Goal: Task Accomplishment & Management: Manage account settings

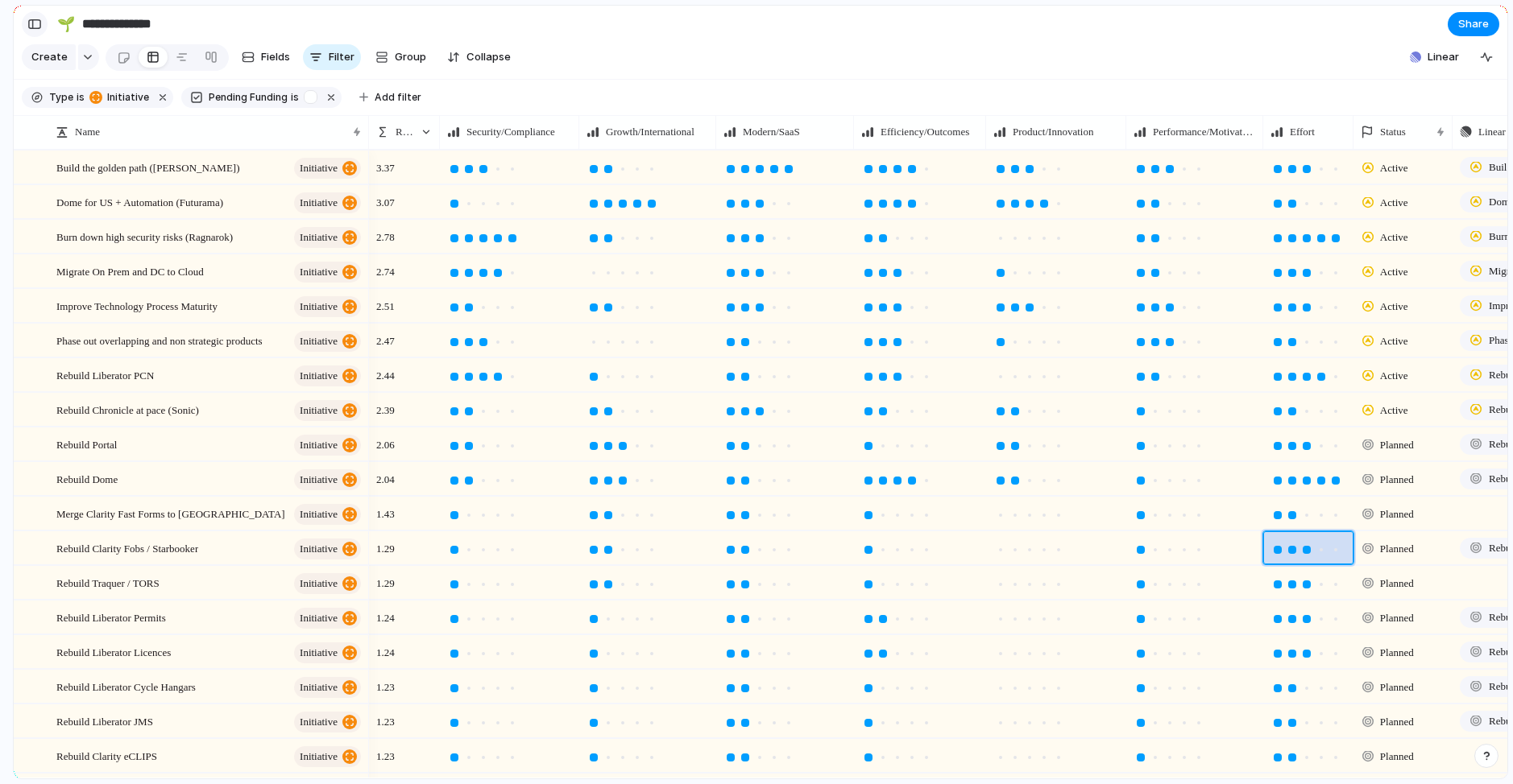
click at [39, 27] on div "button" at bounding box center [35, 24] width 15 height 11
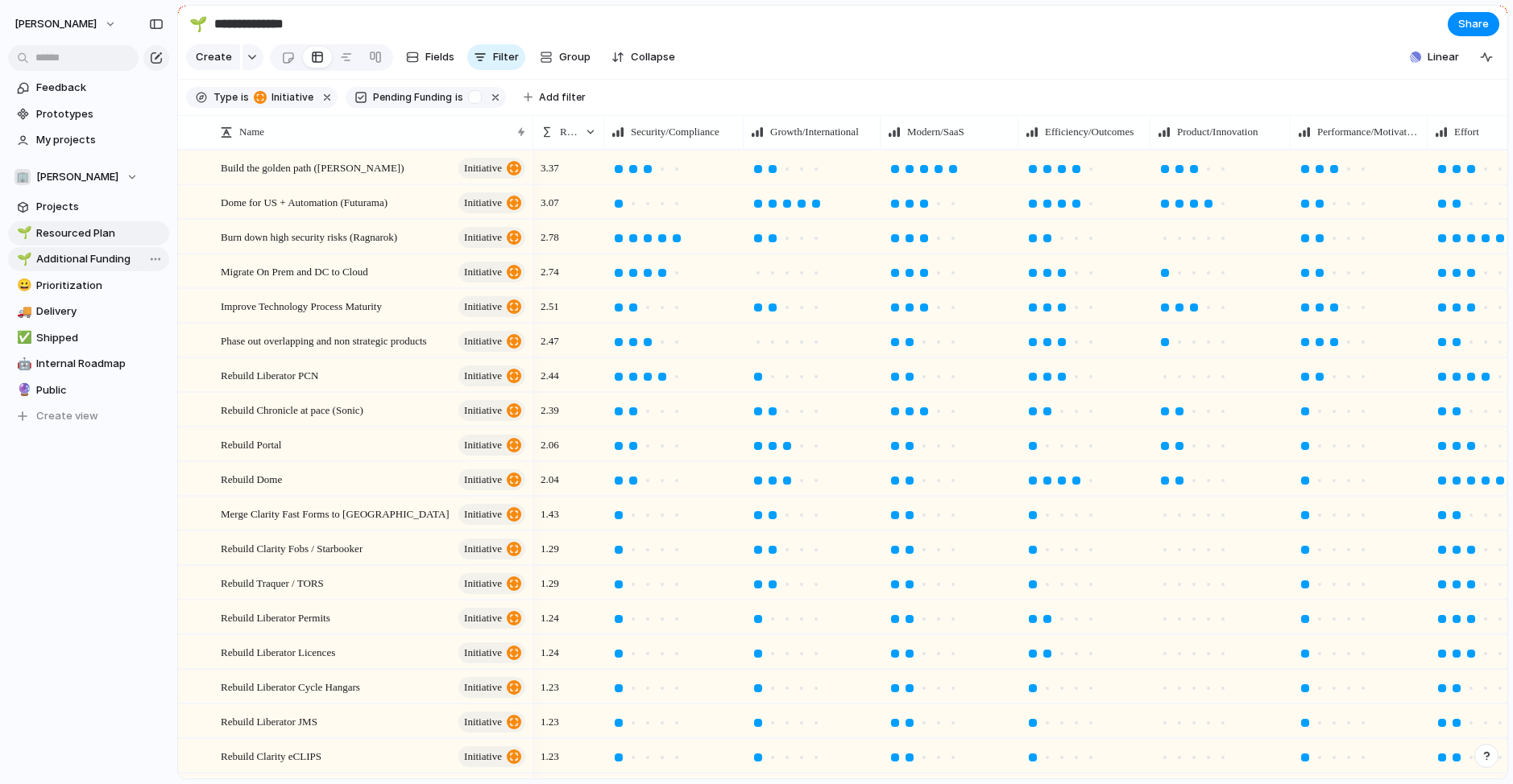
click at [74, 248] on link "🌱 Additional Funding" at bounding box center [89, 259] width 161 height 24
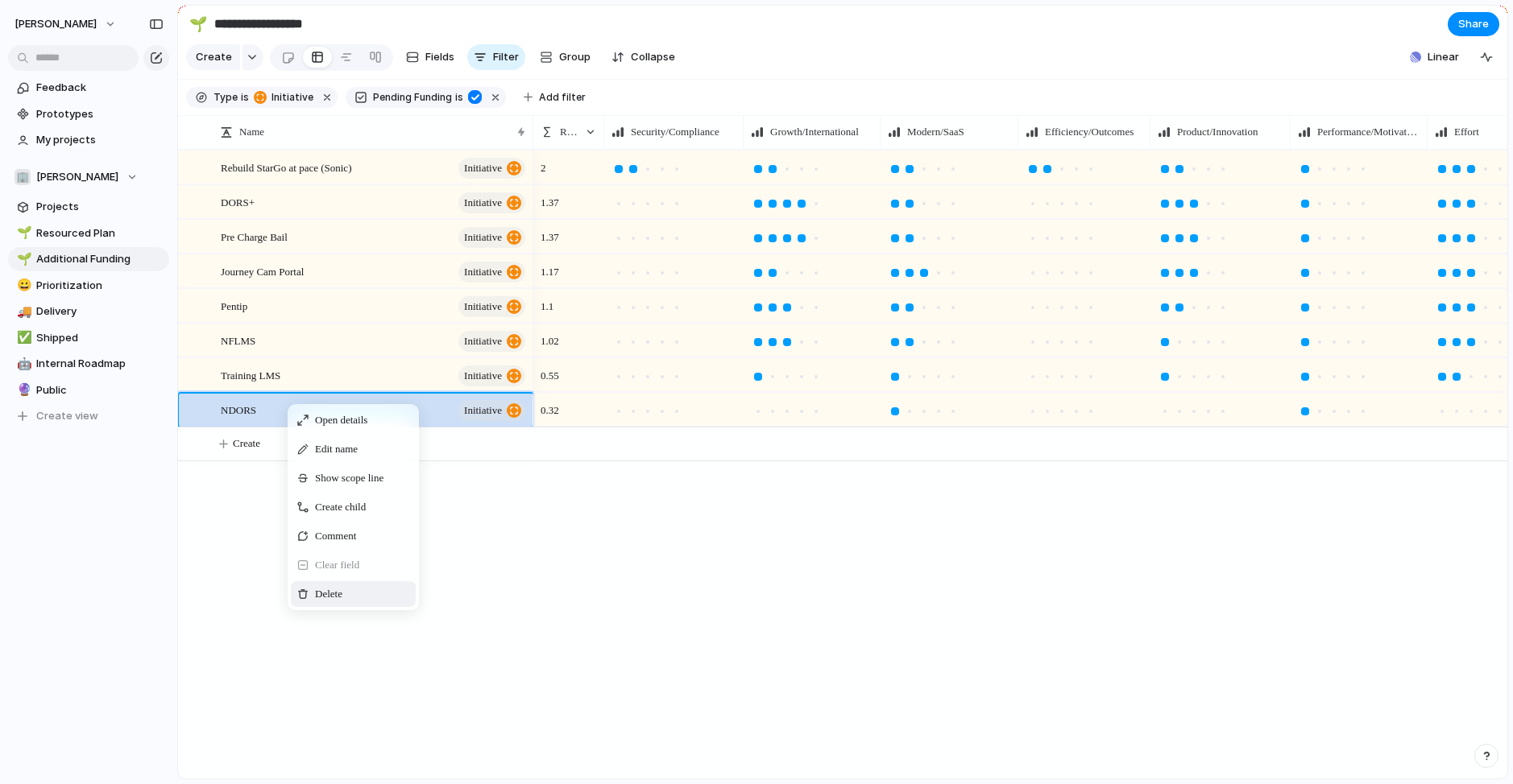
click at [342, 582] on div "Delete" at bounding box center [353, 594] width 125 height 26
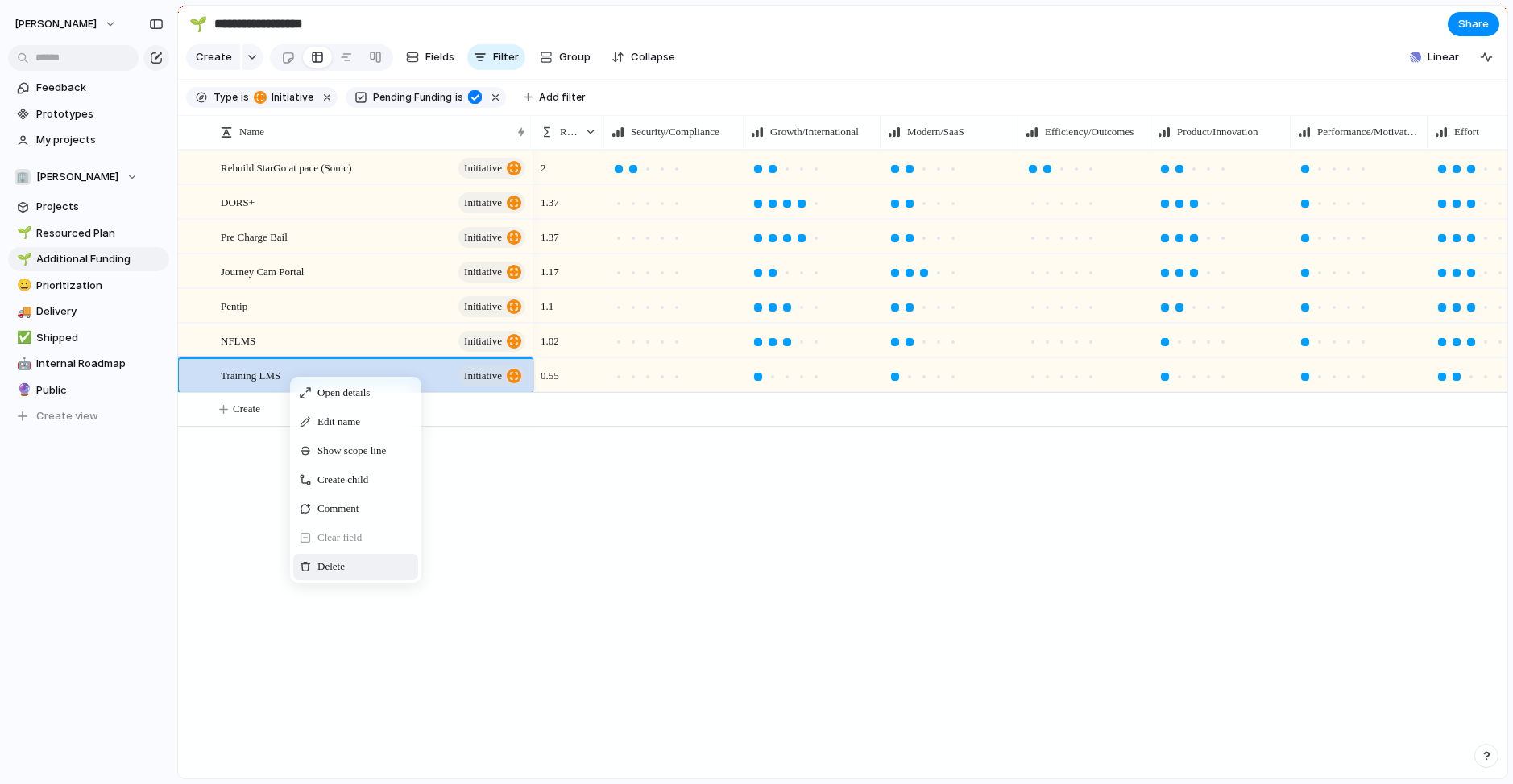
click at [339, 564] on span "Delete" at bounding box center [331, 567] width 27 height 16
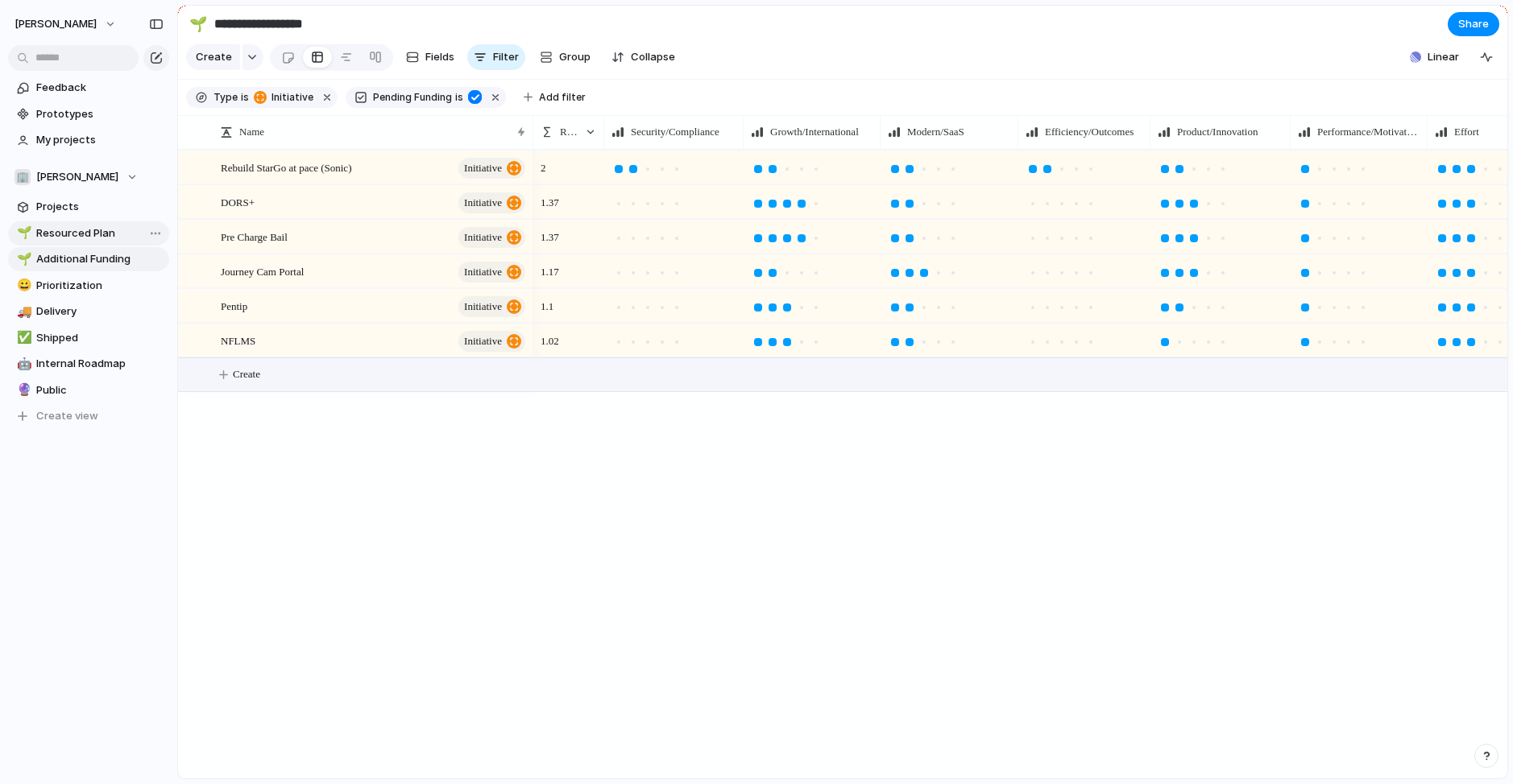
click at [72, 227] on span "Resourced Plan" at bounding box center [100, 234] width 127 height 16
type input "**********"
